Goal: Transaction & Acquisition: Subscribe to service/newsletter

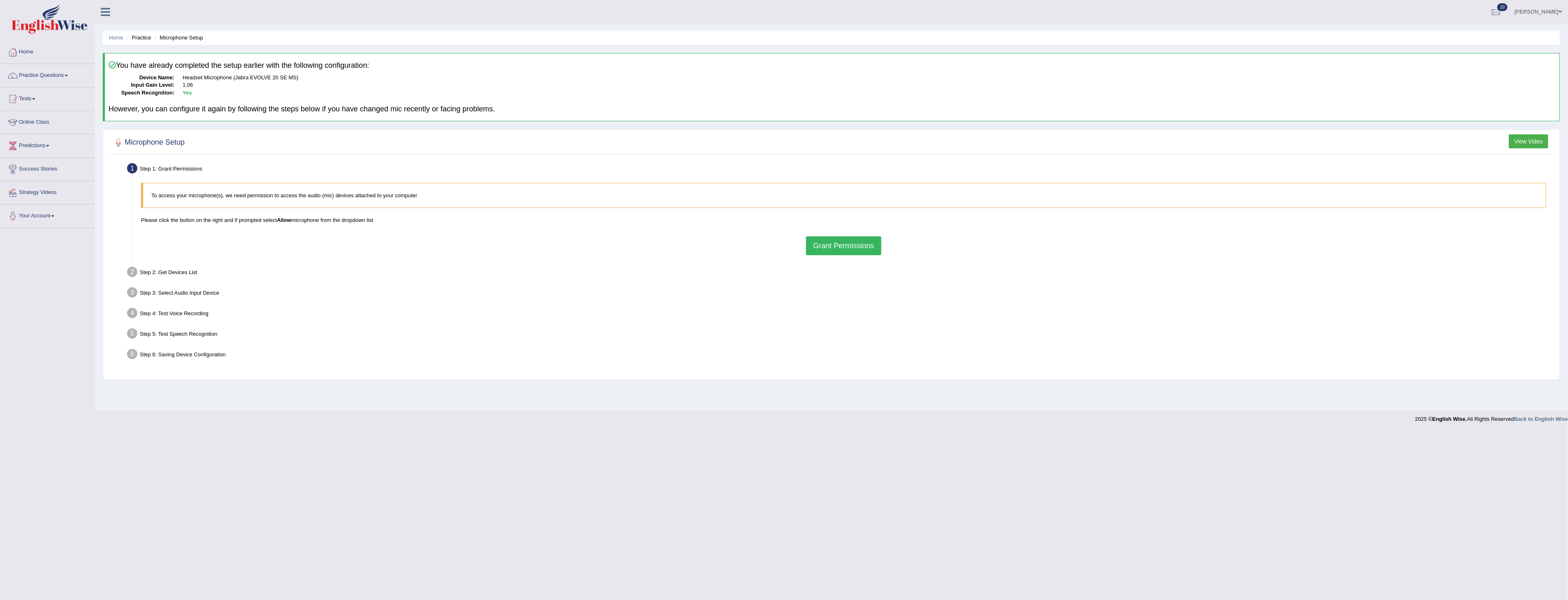
click at [25, 51] on link "Home" at bounding box center [47, 51] width 94 height 21
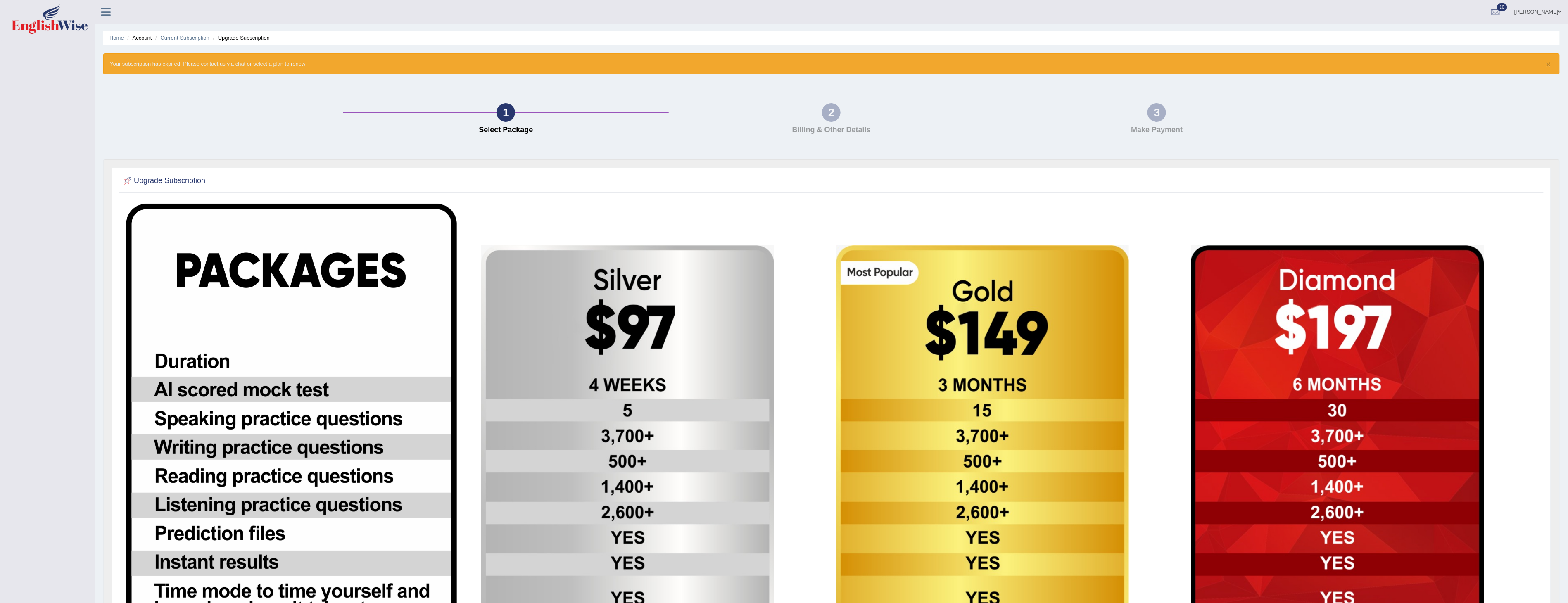
click at [106, 13] on icon at bounding box center [106, 12] width 10 height 11
click at [110, 11] on link at bounding box center [106, 11] width 22 height 12
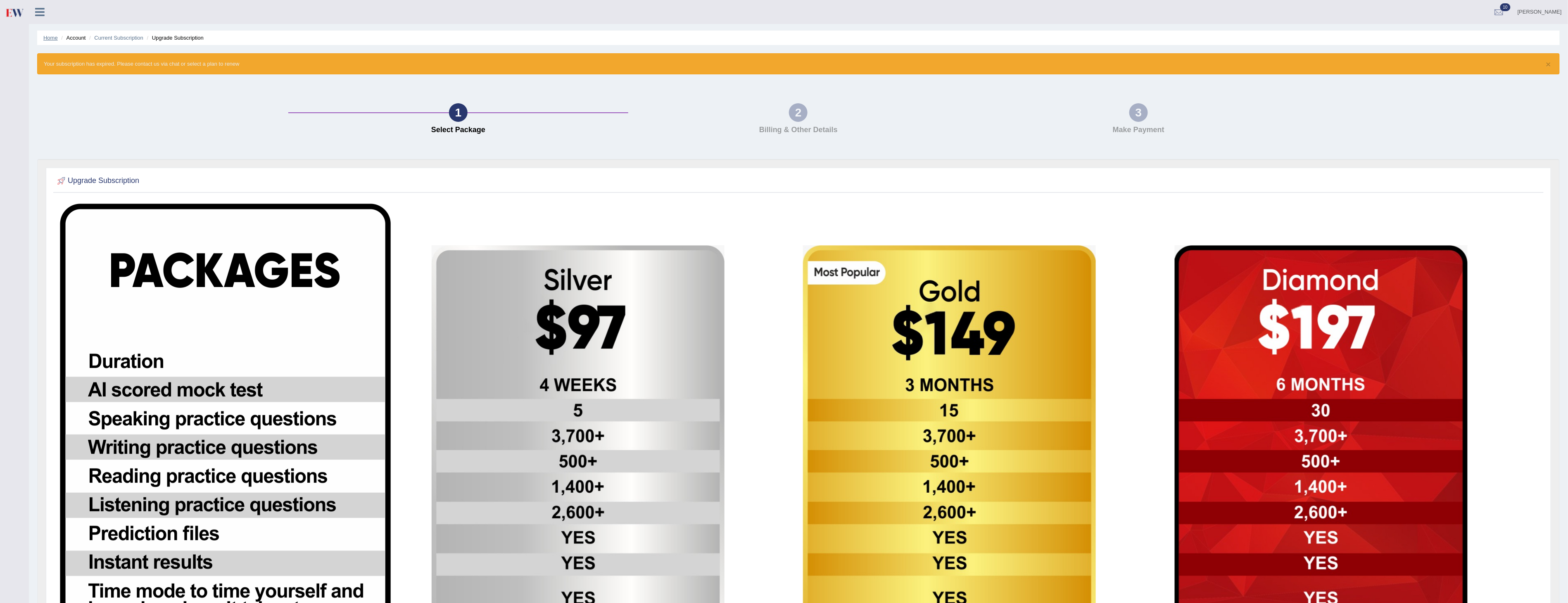
click at [48, 39] on link "Home" at bounding box center [51, 38] width 15 height 6
